Goal: Transaction & Acquisition: Download file/media

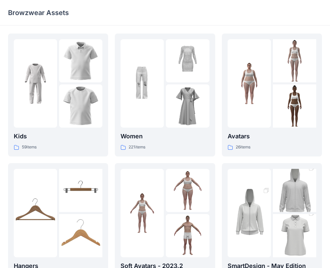
click at [142, 122] on div at bounding box center [141, 83] width 43 height 89
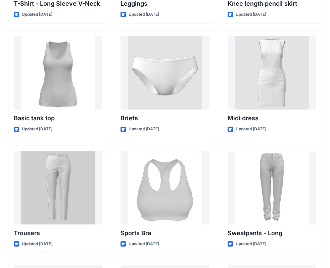
scroll to position [5521, 0]
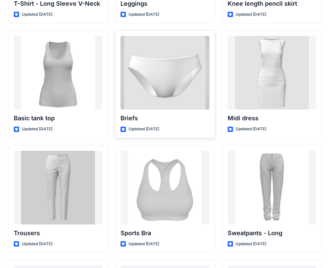
click at [146, 89] on div at bounding box center [164, 73] width 89 height 74
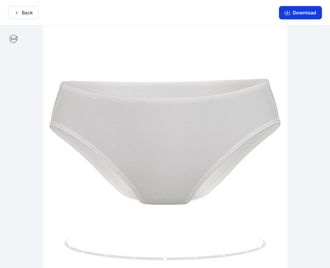
click at [297, 14] on button "Download" at bounding box center [300, 12] width 43 height 13
click at [286, 12] on icon "button" at bounding box center [287, 13] width 5 height 4
click at [303, 12] on button "Download" at bounding box center [300, 12] width 43 height 13
